Goal: Task Accomplishment & Management: Complete application form

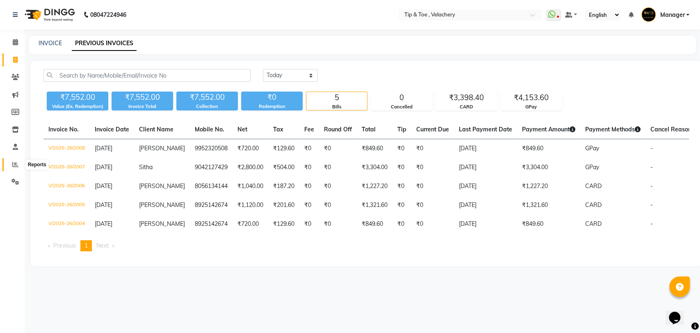
click at [16, 167] on icon at bounding box center [15, 164] width 6 height 6
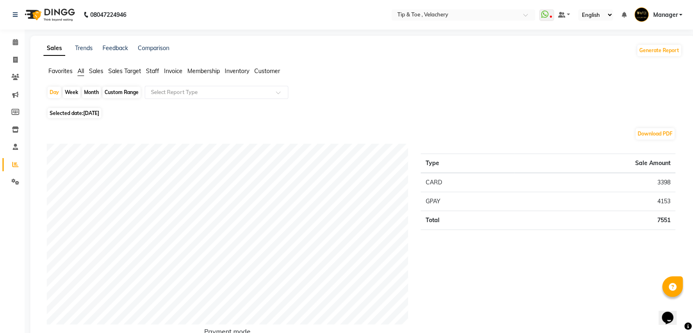
click at [99, 114] on span "[DATE]" at bounding box center [91, 113] width 16 height 6
select select "9"
select select "2025"
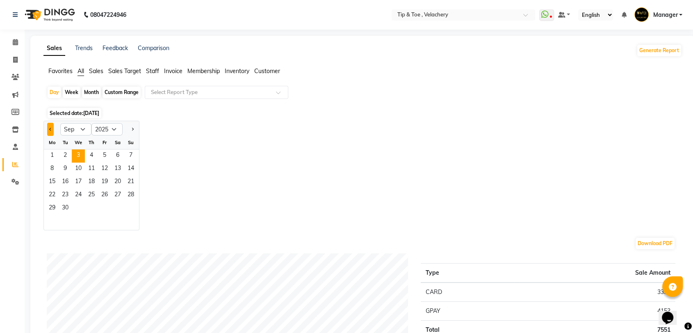
click at [51, 130] on button "Previous month" at bounding box center [50, 129] width 7 height 13
select select "8"
click at [101, 155] on span "1" at bounding box center [104, 155] width 13 height 13
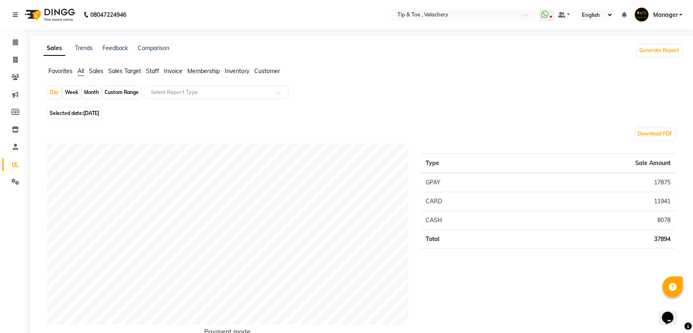
click at [119, 92] on div "Custom Range" at bounding box center [122, 92] width 38 height 11
select select "8"
select select "2025"
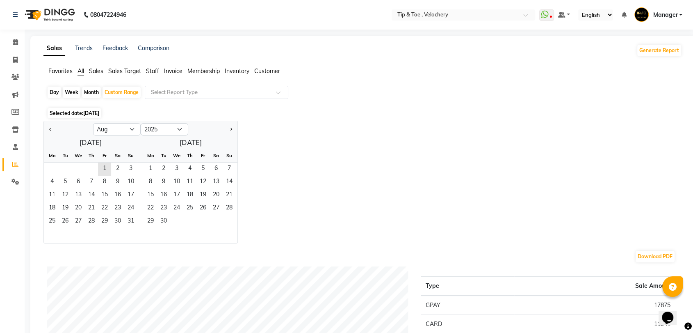
click at [99, 113] on span "[DATE]" at bounding box center [91, 113] width 16 height 6
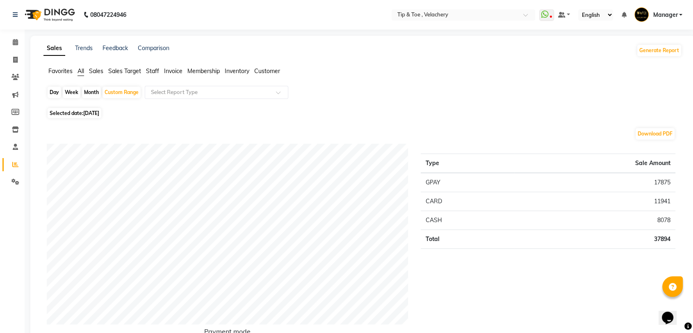
click at [99, 114] on span "[DATE]" at bounding box center [91, 113] width 16 height 6
select select "8"
select select "2025"
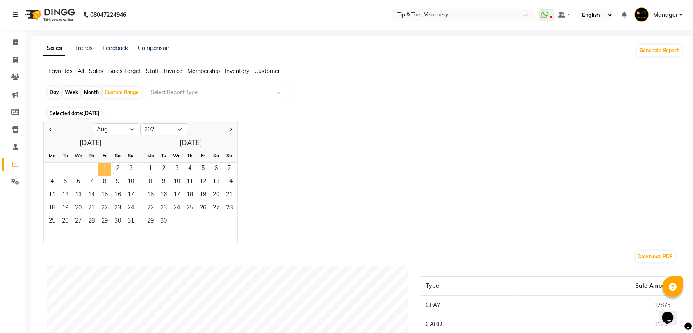
click at [109, 167] on span "1" at bounding box center [104, 168] width 13 height 13
click at [135, 217] on span "31" at bounding box center [130, 221] width 13 height 13
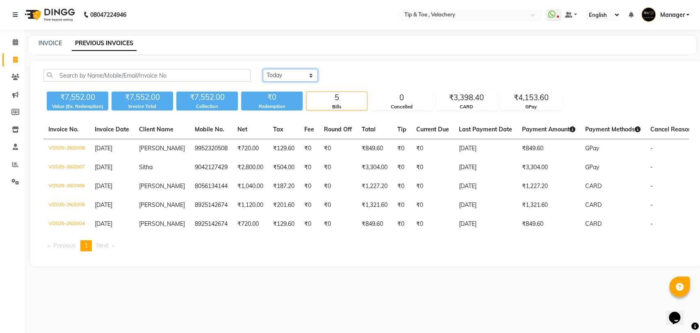
click at [313, 75] on select "[DATE] [DATE] Custom Range" at bounding box center [290, 75] width 55 height 13
select select "[DATE]"
click at [263, 69] on select "[DATE] [DATE] Custom Range" at bounding box center [290, 75] width 55 height 13
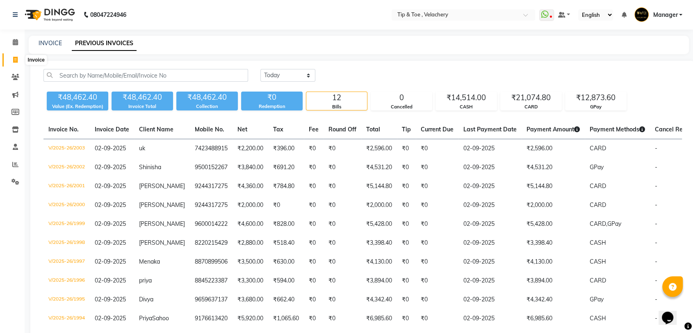
click at [17, 57] on icon at bounding box center [15, 60] width 5 height 6
select select "service"
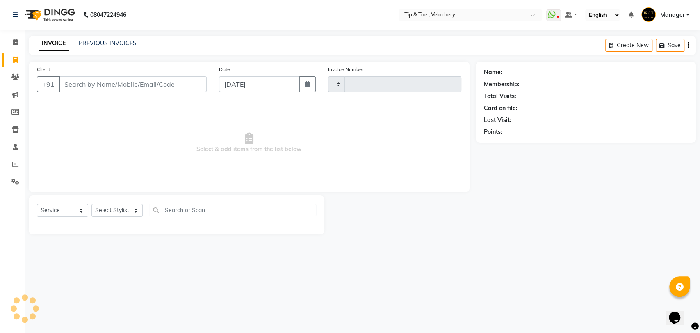
type input "2009"
select select "5863"
click at [92, 39] on link "PREVIOUS INVOICES" at bounding box center [108, 42] width 58 height 7
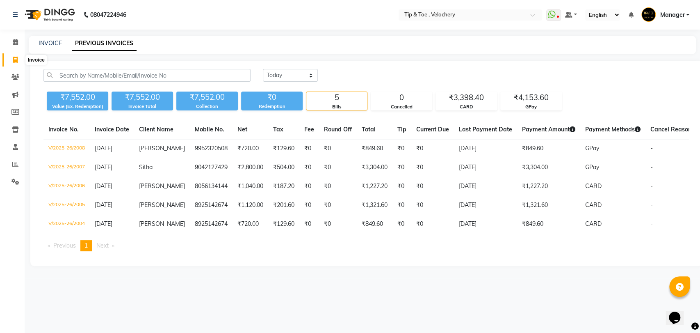
click at [17, 58] on icon at bounding box center [15, 60] width 5 height 6
select select "service"
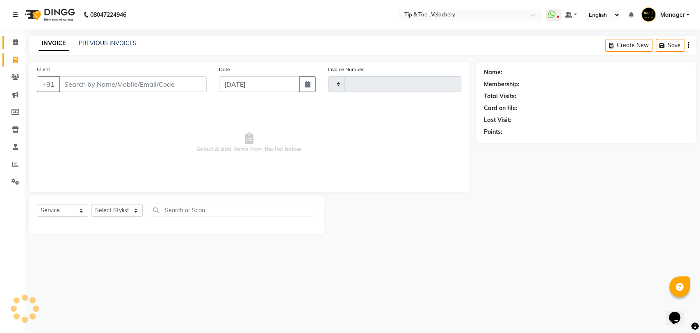
type input "2009"
select select "5863"
click at [17, 41] on icon at bounding box center [15, 42] width 5 height 6
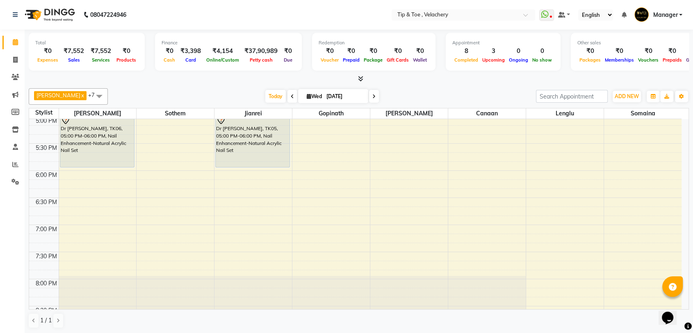
scroll to position [158, 0]
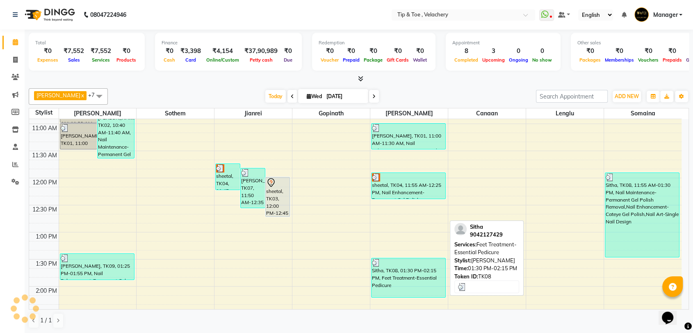
click at [423, 282] on div "Sitha, TK08, 01:30 PM-02:15 PM, Feet Treatment-Essential Pedicure" at bounding box center [409, 277] width 74 height 39
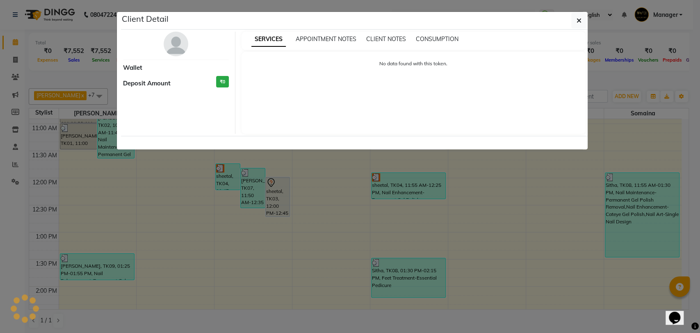
select select "3"
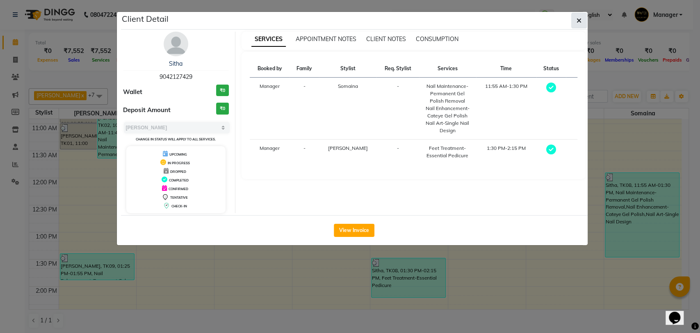
click at [579, 17] on icon "button" at bounding box center [579, 20] width 5 height 7
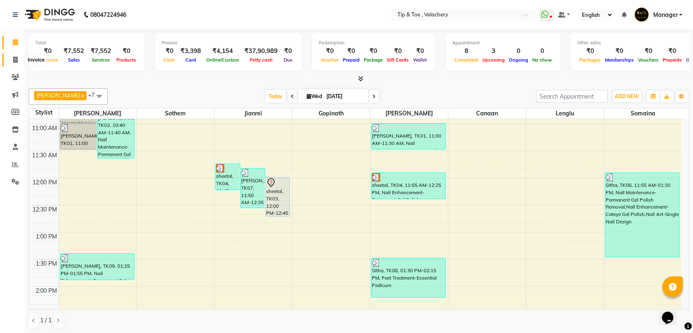
drag, startPoint x: 15, startPoint y: 61, endPoint x: 35, endPoint y: 60, distance: 20.5
click at [14, 61] on icon at bounding box center [15, 60] width 5 height 6
select select "service"
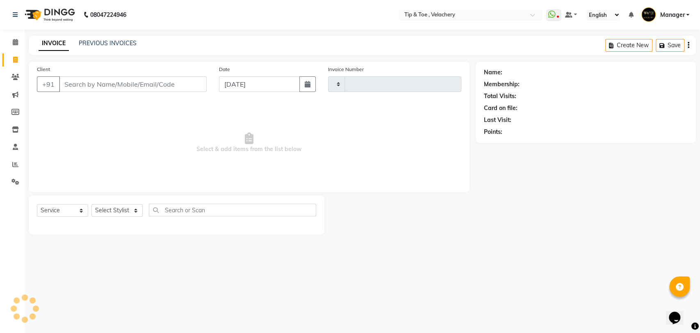
type input "2009"
select select "5863"
click at [107, 43] on link "PREVIOUS INVOICES" at bounding box center [108, 42] width 58 height 7
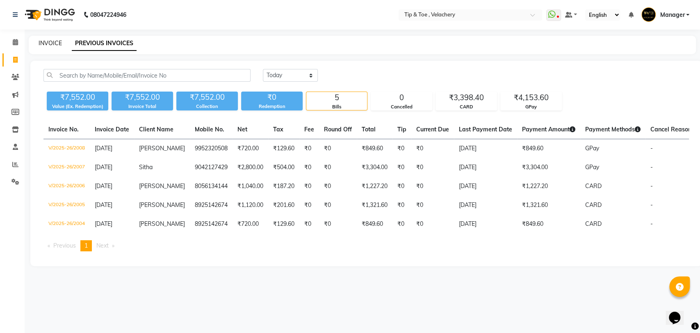
click at [49, 42] on link "INVOICE" at bounding box center [50, 42] width 23 height 7
select select "service"
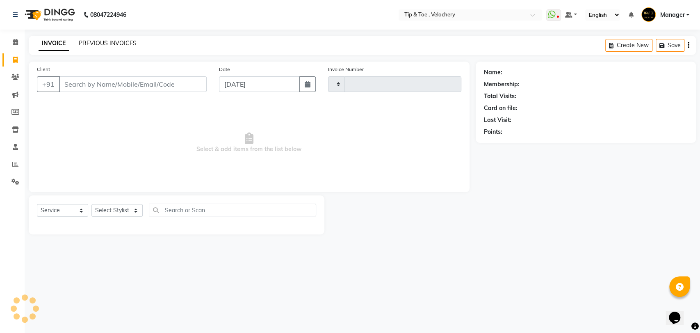
type input "2009"
select select "5863"
click at [16, 42] on icon at bounding box center [15, 42] width 5 height 6
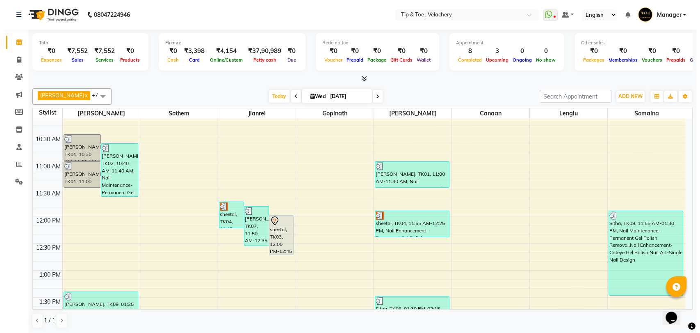
scroll to position [119, 0]
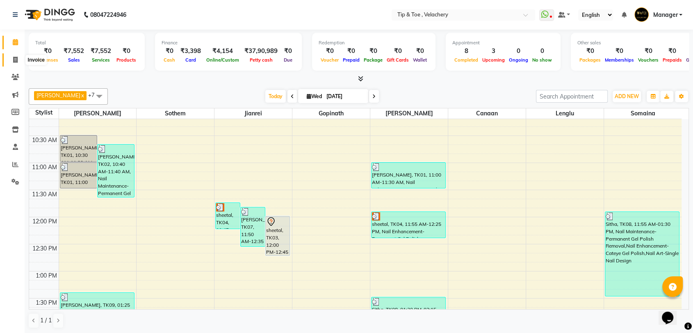
drag, startPoint x: 13, startPoint y: 58, endPoint x: 17, endPoint y: 52, distance: 7.4
click at [13, 58] on icon at bounding box center [15, 60] width 5 height 6
select select "service"
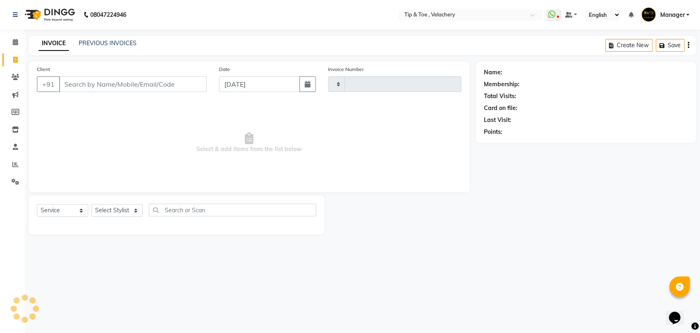
type input "2009"
select select "5863"
type input "6"
type input "9600082151"
click at [174, 82] on span "Add Client" at bounding box center [185, 84] width 32 height 8
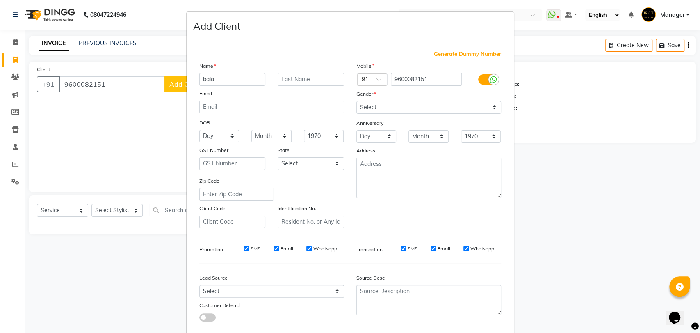
type input "bala"
click at [484, 109] on select "Select Male Female Other Prefer Not To Say" at bounding box center [428, 107] width 145 height 13
select select "male"
click at [356, 101] on select "Select Male Female Other Prefer Not To Say" at bounding box center [428, 107] width 145 height 13
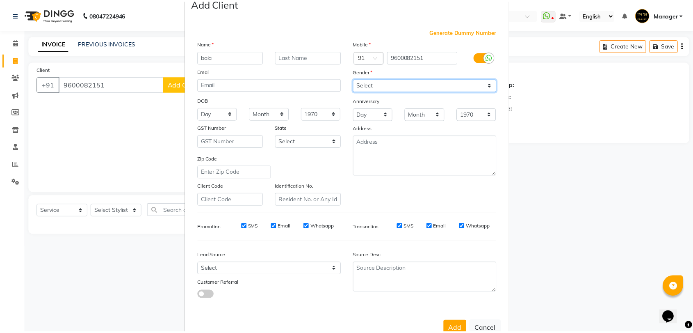
scroll to position [44, 0]
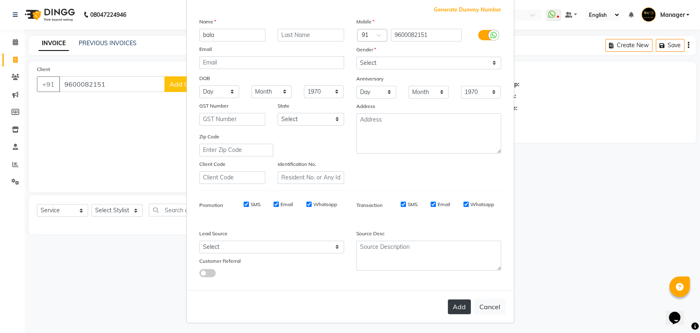
click at [449, 307] on button "Add" at bounding box center [459, 306] width 23 height 15
select select
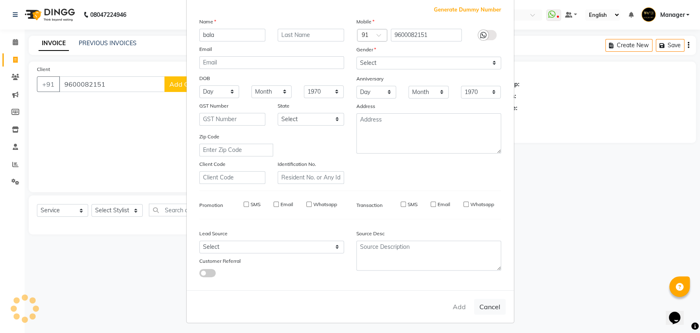
select select
checkbox input "false"
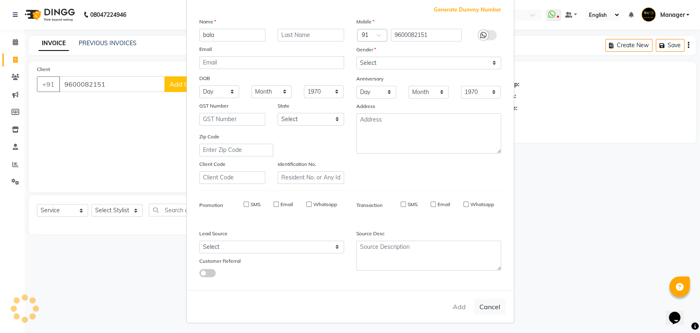
checkbox input "false"
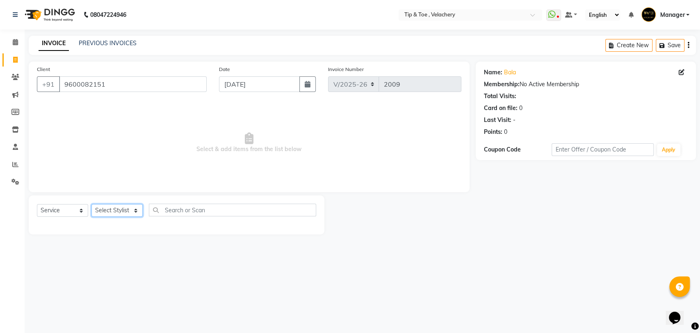
click at [136, 209] on select "Select Stylist Afroz Canaan Gopinath Jianrei Joycee Lenglu Manager Sharmila Som…" at bounding box center [116, 210] width 51 height 13
select select "41026"
click at [91, 204] on select "Select Stylist Afroz Canaan Gopinath Jianrei Joycee Lenglu Manager Sharmila Som…" at bounding box center [116, 210] width 51 height 13
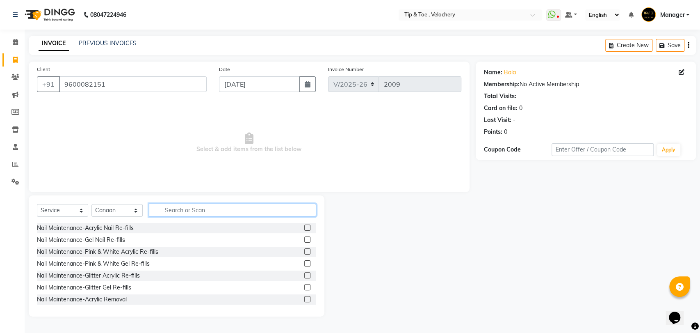
click at [180, 208] on input "text" at bounding box center [232, 209] width 167 height 13
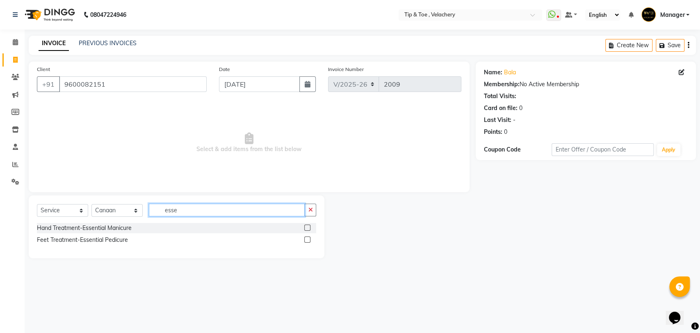
type input "esse"
click at [305, 240] on label at bounding box center [307, 239] width 6 height 6
click at [305, 240] on input "checkbox" at bounding box center [306, 239] width 5 height 5
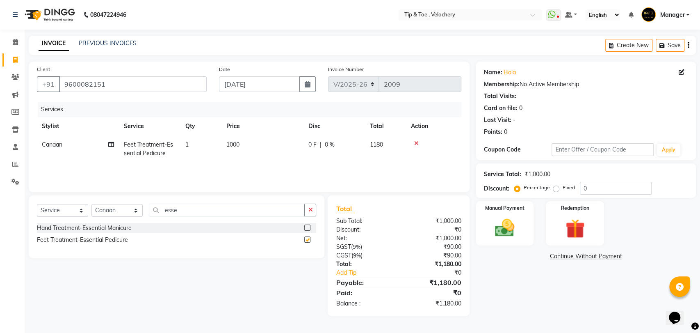
checkbox input "false"
click at [253, 144] on td "1000" at bounding box center [263, 148] width 82 height 27
select select "41026"
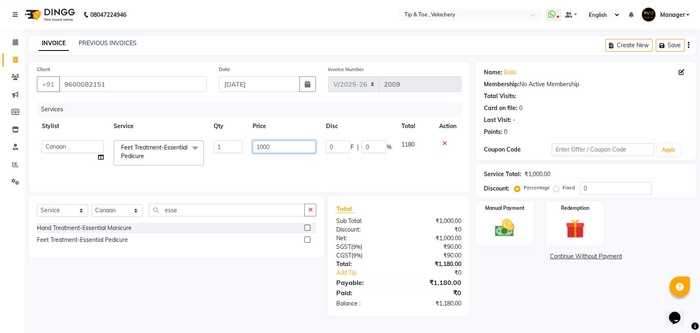
click at [285, 146] on input "1000" at bounding box center [285, 146] width 64 height 13
type input "1300"
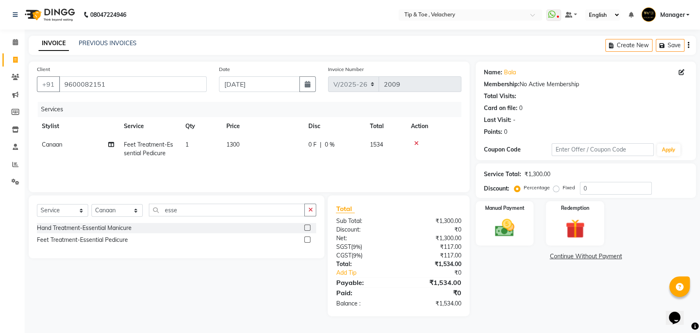
click at [300, 167] on div "Services Stylist Service Qty Price Disc Total Action Canaan Feet Treatment-Esse…" at bounding box center [249, 143] width 425 height 82
click at [509, 219] on img at bounding box center [505, 227] width 32 height 23
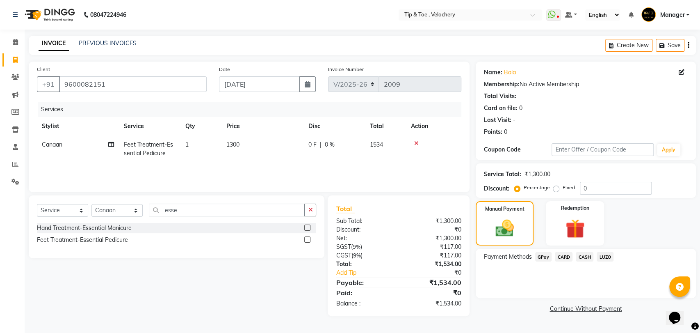
click at [583, 257] on span "CASH" at bounding box center [585, 256] width 18 height 9
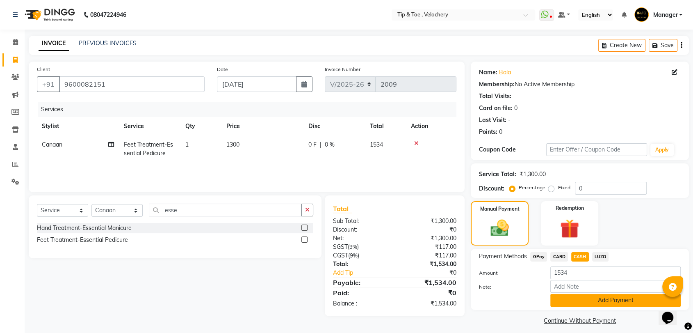
scroll to position [6, 0]
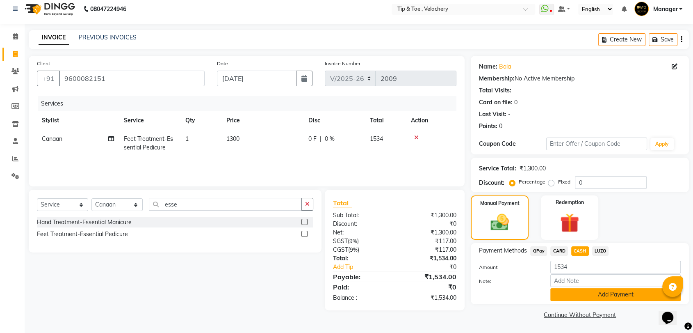
click at [566, 294] on button "Add Payment" at bounding box center [615, 294] width 130 height 13
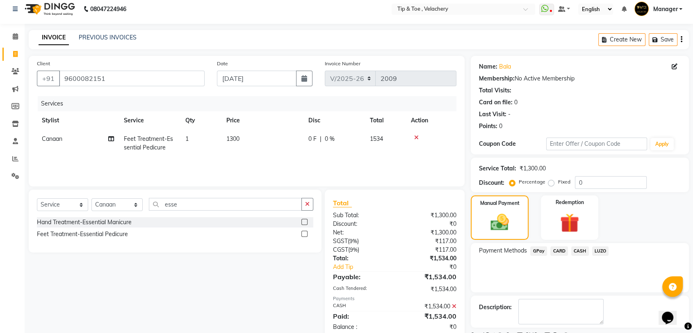
scroll to position [40, 0]
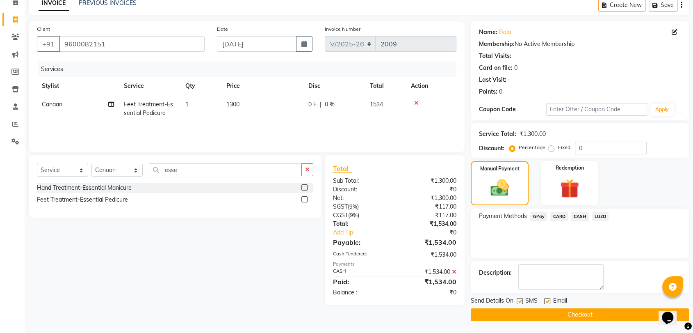
click at [547, 299] on label at bounding box center [547, 301] width 6 height 6
click at [547, 299] on input "checkbox" at bounding box center [546, 301] width 5 height 5
checkbox input "false"
click at [547, 315] on button "Checkout" at bounding box center [580, 314] width 218 height 13
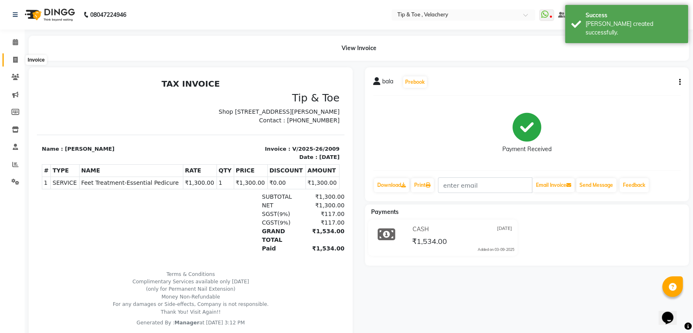
click at [17, 61] on icon at bounding box center [15, 60] width 5 height 6
select select "service"
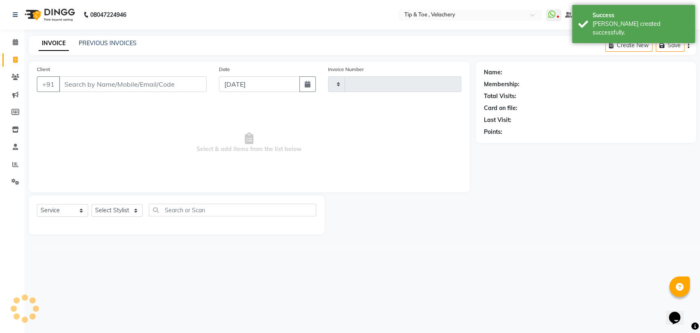
type input "2010"
select select "5863"
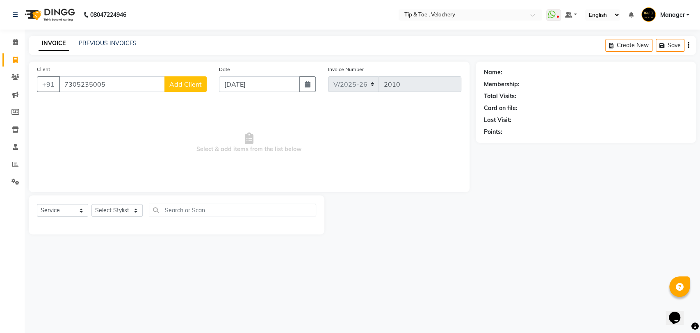
type input "7305235005"
click at [177, 88] on button "Add Client" at bounding box center [185, 84] width 42 height 16
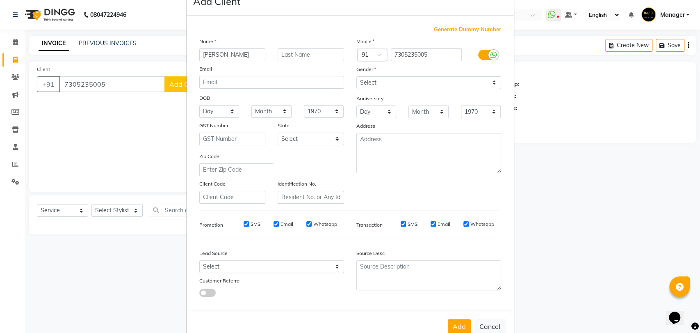
scroll to position [44, 0]
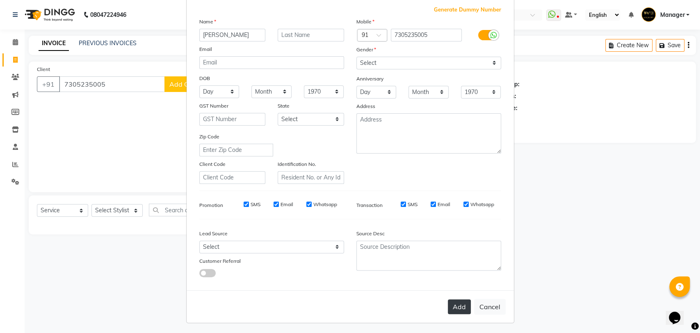
type input "gayathri"
click at [459, 304] on button "Add" at bounding box center [459, 306] width 23 height 15
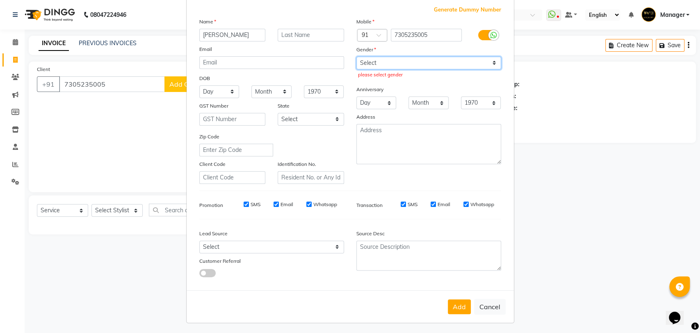
click at [420, 64] on select "Select Male Female Other Prefer Not To Say" at bounding box center [428, 63] width 145 height 13
select select "female"
click at [356, 57] on select "Select Male Female Other Prefer Not To Say" at bounding box center [428, 63] width 145 height 13
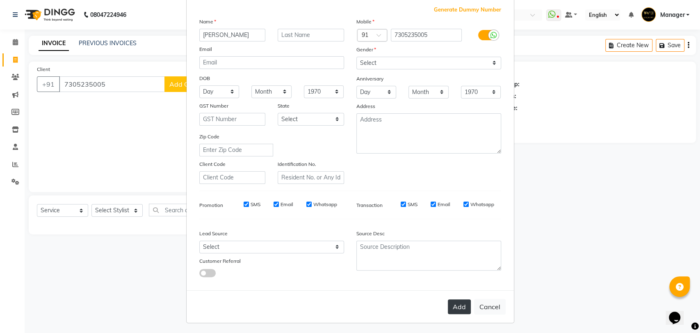
click at [453, 306] on button "Add" at bounding box center [459, 306] width 23 height 15
select select
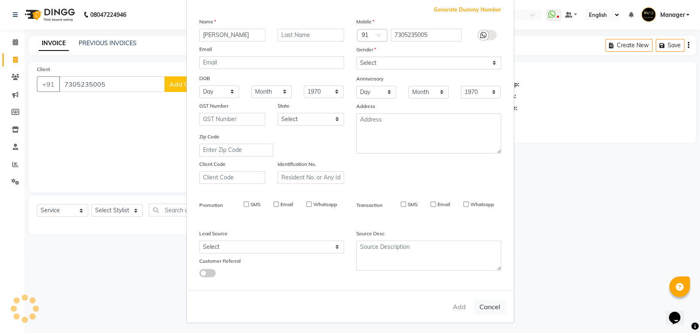
select select
checkbox input "false"
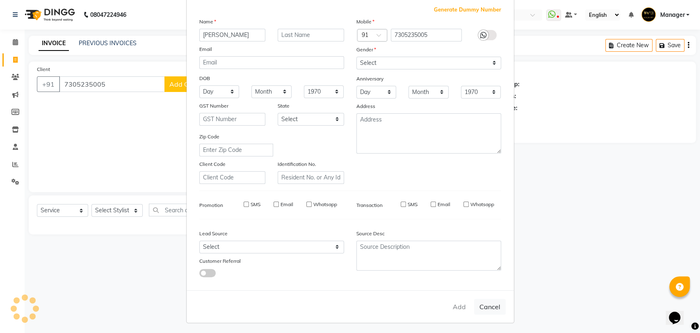
checkbox input "false"
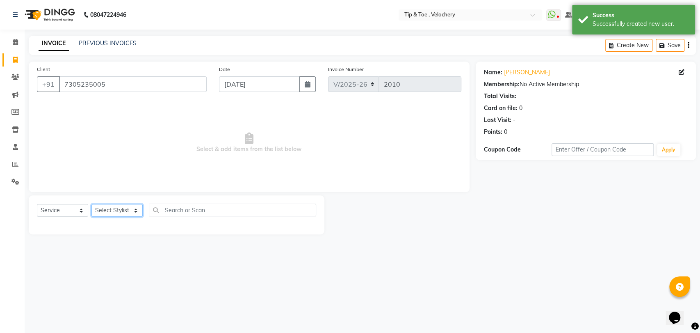
click at [131, 208] on select "Select Stylist Afroz Canaan Gopinath Jianrei Joycee Lenglu Manager Sharmila Som…" at bounding box center [116, 210] width 51 height 13
select select "56374"
click at [91, 204] on select "Select Stylist Afroz Canaan Gopinath Jianrei Joycee Lenglu Manager Sharmila Som…" at bounding box center [116, 210] width 51 height 13
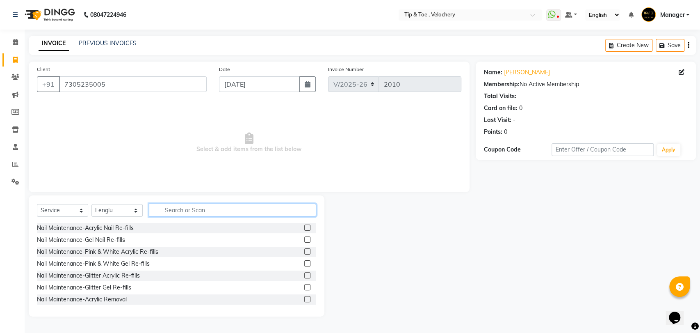
click at [182, 207] on input "text" at bounding box center [232, 209] width 167 height 13
type input "per"
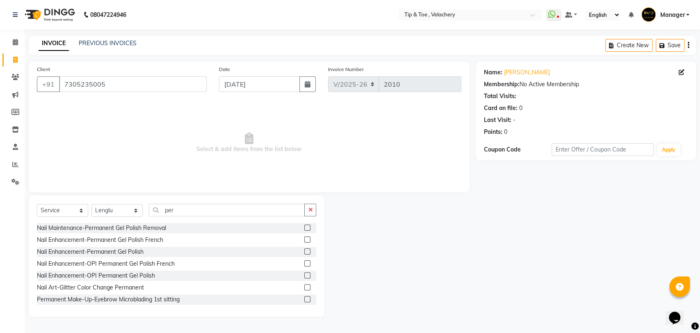
click at [304, 251] on label at bounding box center [307, 251] width 6 height 6
click at [304, 251] on input "checkbox" at bounding box center [306, 251] width 5 height 5
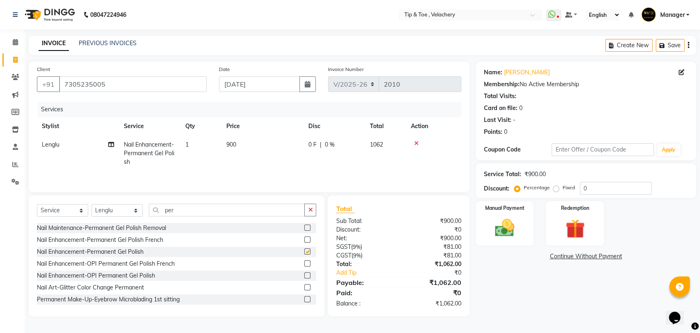
checkbox input "false"
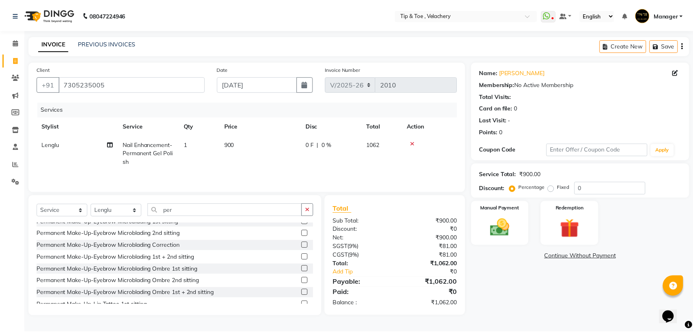
scroll to position [120, 0]
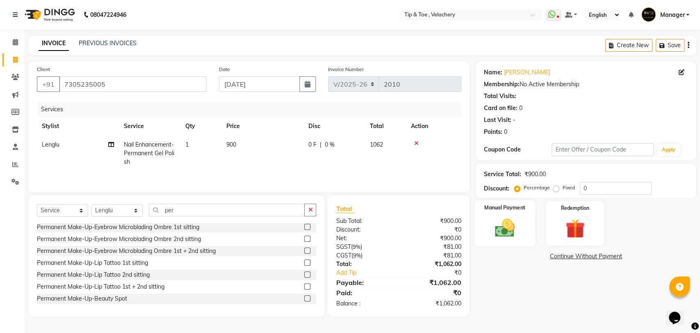
click at [502, 233] on img at bounding box center [505, 227] width 32 height 23
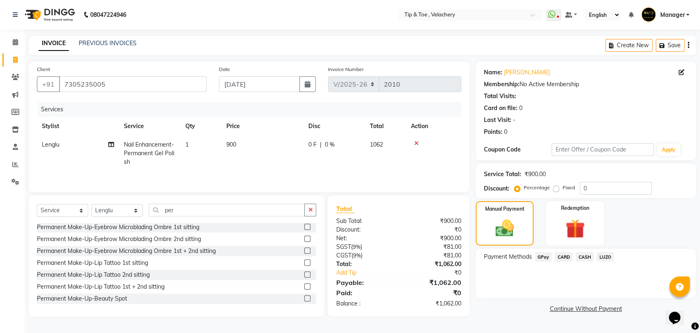
click at [547, 258] on span "GPay" at bounding box center [543, 256] width 17 height 9
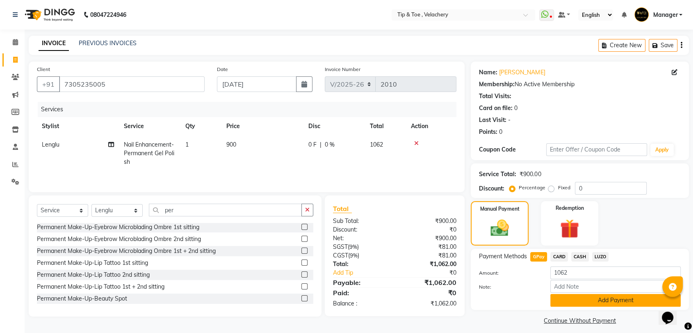
click at [570, 299] on button "Add Payment" at bounding box center [615, 300] width 130 height 13
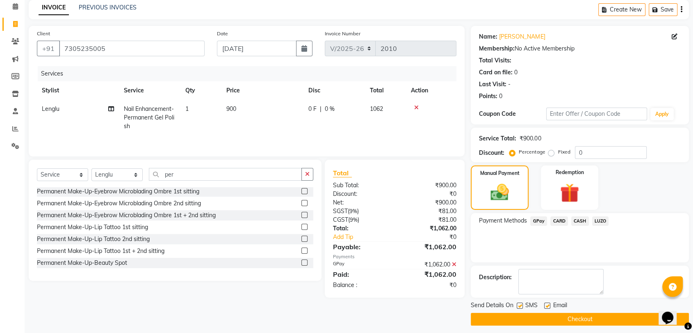
scroll to position [40, 0]
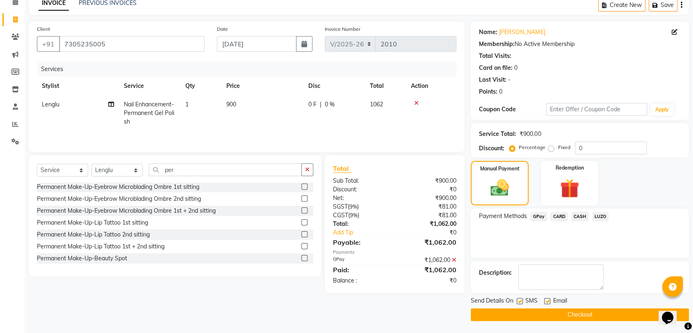
click at [549, 302] on label at bounding box center [547, 301] width 6 height 6
click at [549, 302] on input "checkbox" at bounding box center [546, 301] width 5 height 5
checkbox input "false"
click at [545, 316] on button "Checkout" at bounding box center [580, 314] width 218 height 13
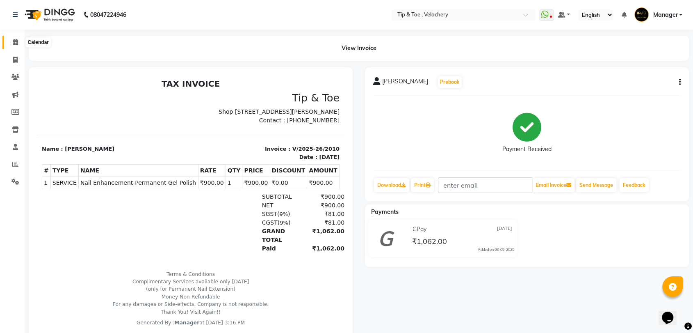
drag, startPoint x: 15, startPoint y: 38, endPoint x: 15, endPoint y: 31, distance: 6.6
click at [15, 37] on link "Calendar" at bounding box center [12, 43] width 20 height 14
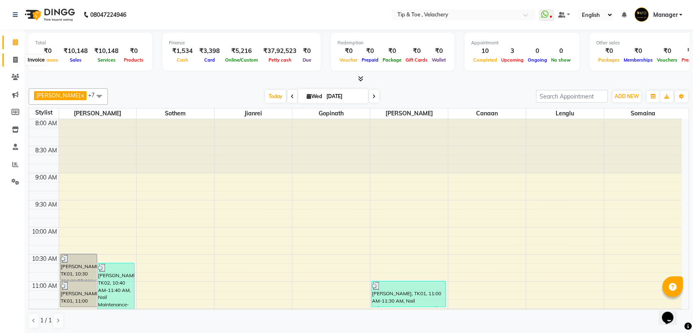
click at [16, 60] on icon at bounding box center [15, 60] width 5 height 6
select select "service"
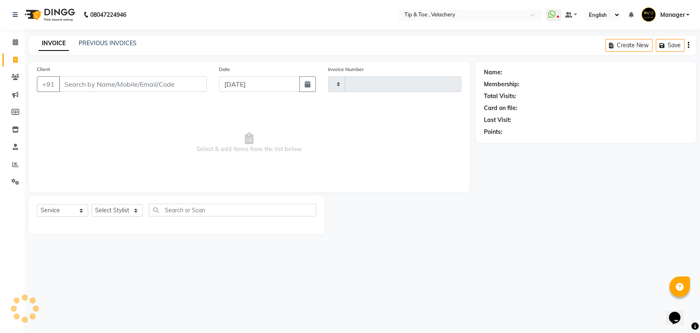
type input "2011"
select select "5863"
click at [105, 40] on link "PREVIOUS INVOICES" at bounding box center [108, 42] width 58 height 7
